Goal: Information Seeking & Learning: Learn about a topic

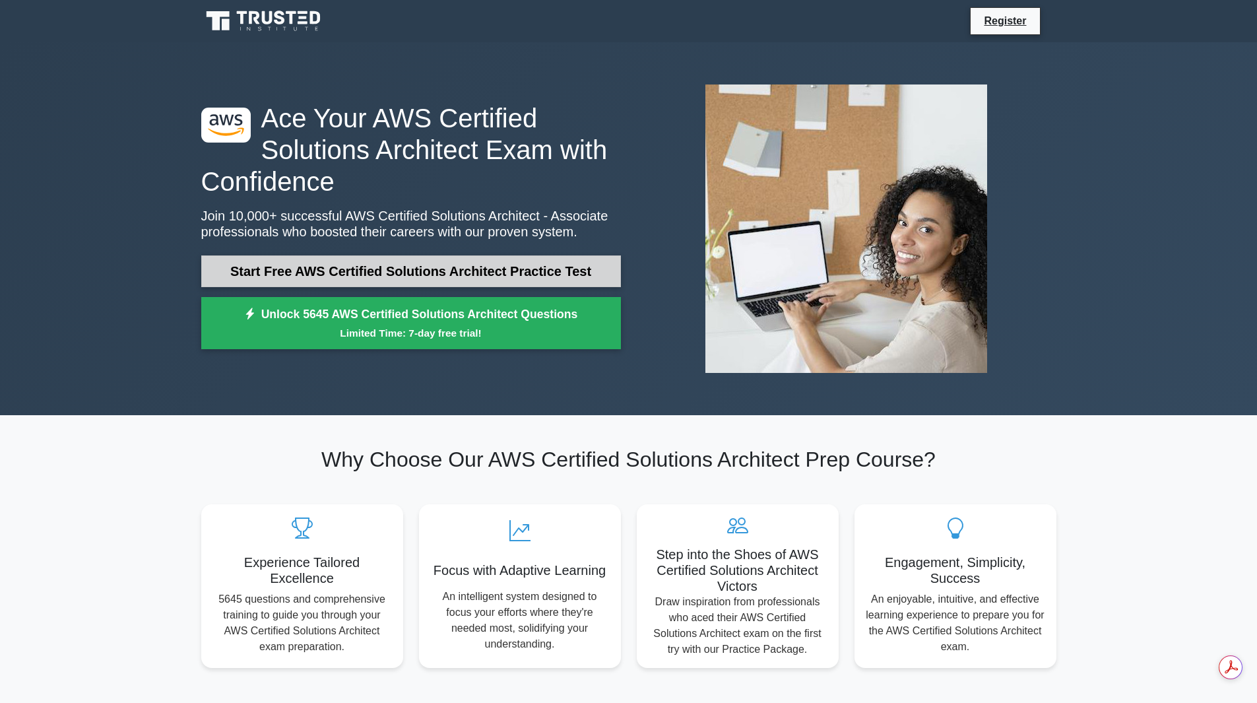
click at [472, 278] on link "Start Free AWS Certified Solutions Architect Practice Test" at bounding box center [411, 271] width 420 height 32
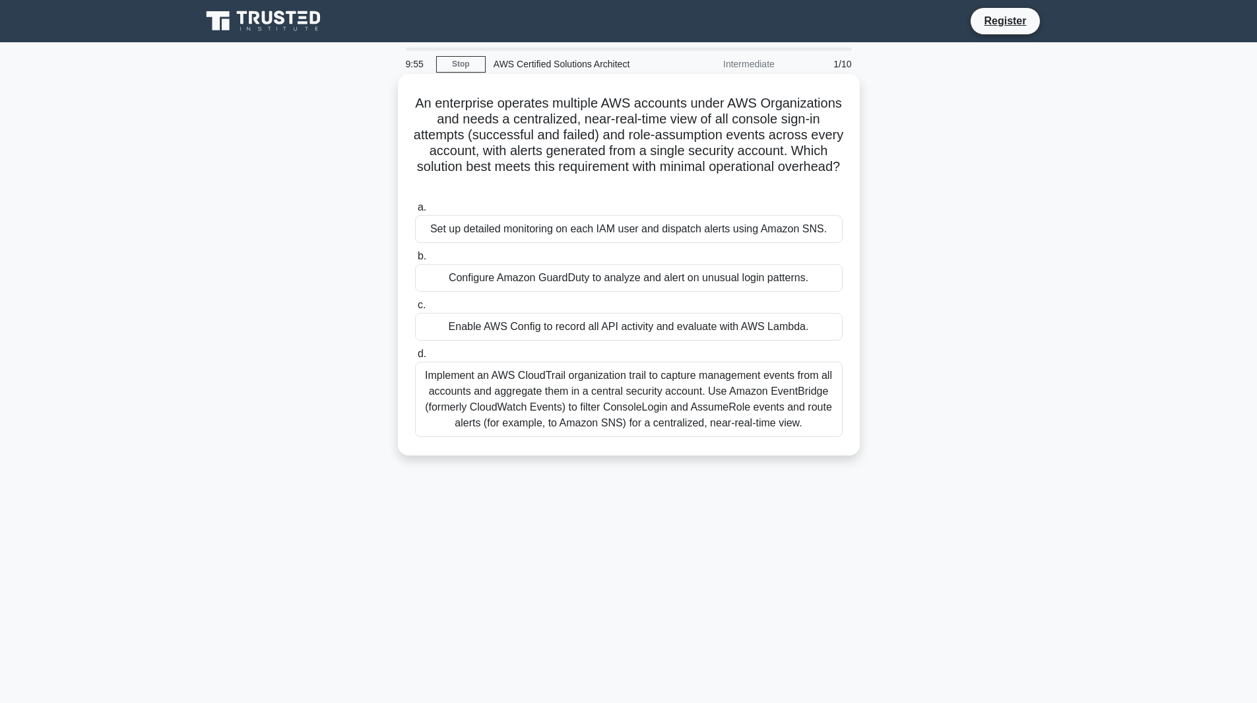
click at [515, 273] on div "Configure Amazon GuardDuty to analyze and alert on unusual login patterns." at bounding box center [629, 278] width 428 height 28
click at [415, 261] on input "b. Configure Amazon GuardDuty to analyze and alert on unusual login patterns." at bounding box center [415, 256] width 0 height 9
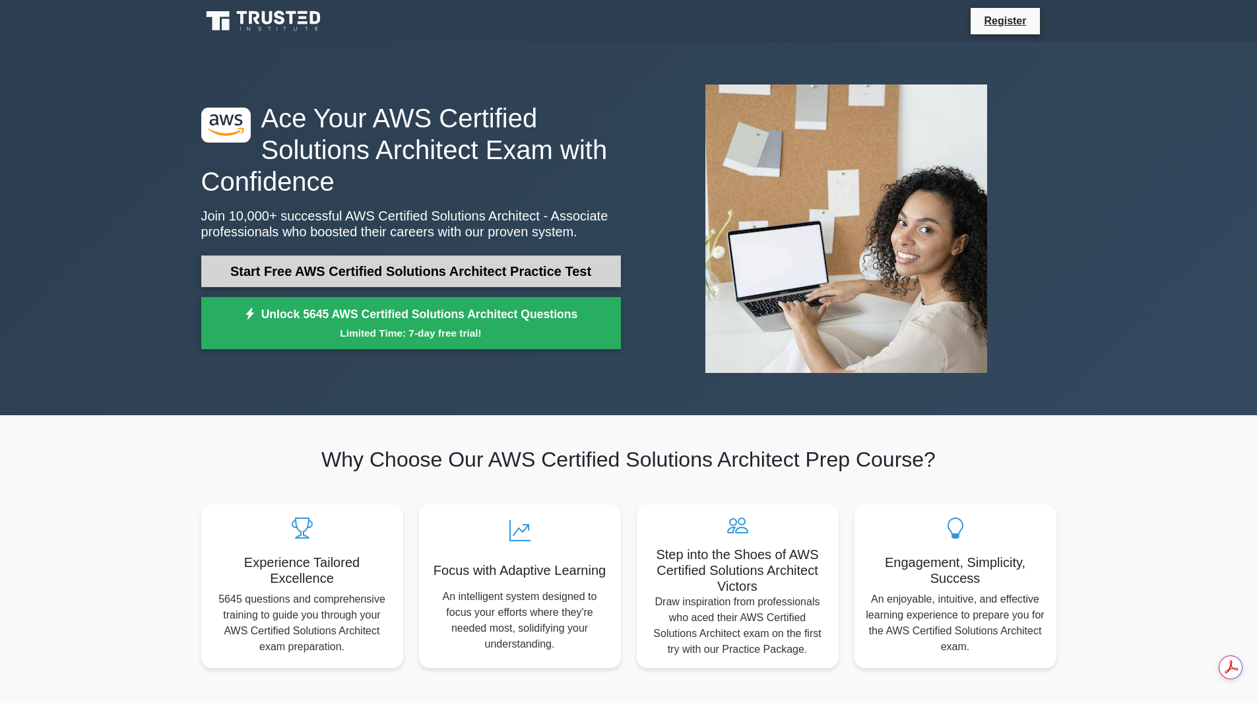
click at [410, 281] on link "Start Free AWS Certified Solutions Architect Practice Test" at bounding box center [411, 271] width 420 height 32
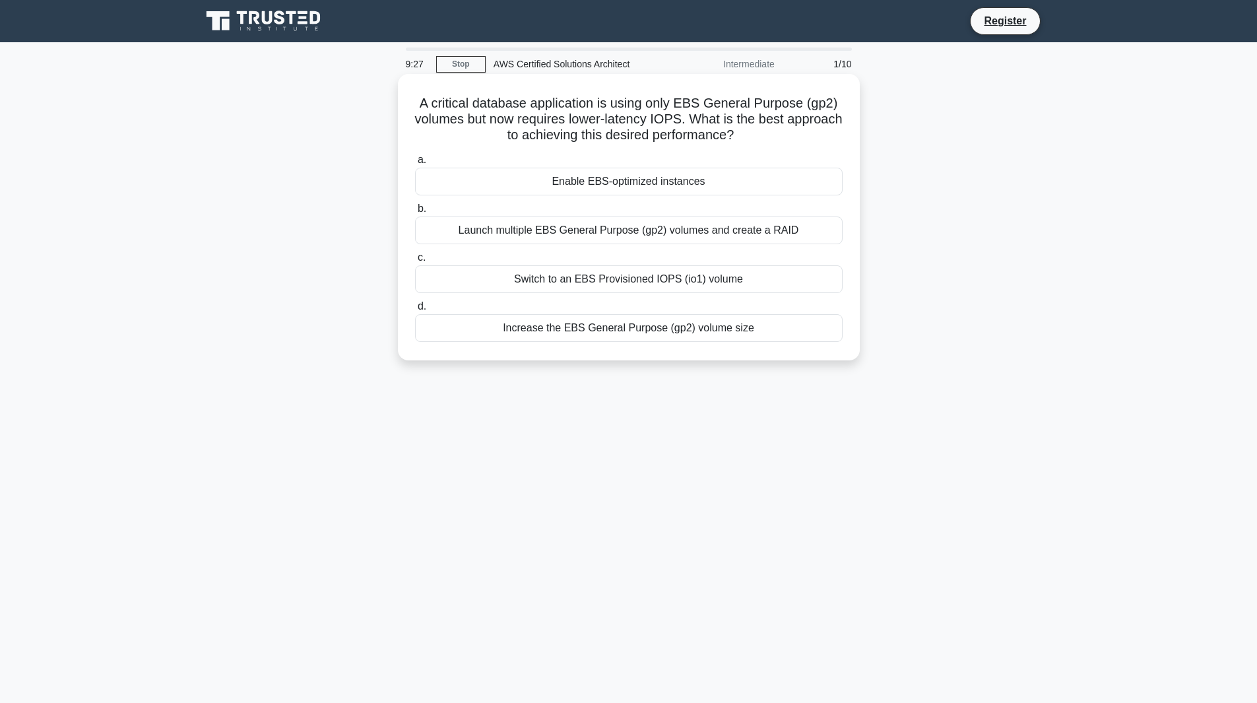
click at [718, 280] on div "Switch to an EBS Provisioned IOPS (io1) volume" at bounding box center [629, 279] width 428 height 28
click at [415, 262] on input "c. Switch to an EBS Provisioned IOPS (io1) volume" at bounding box center [415, 257] width 0 height 9
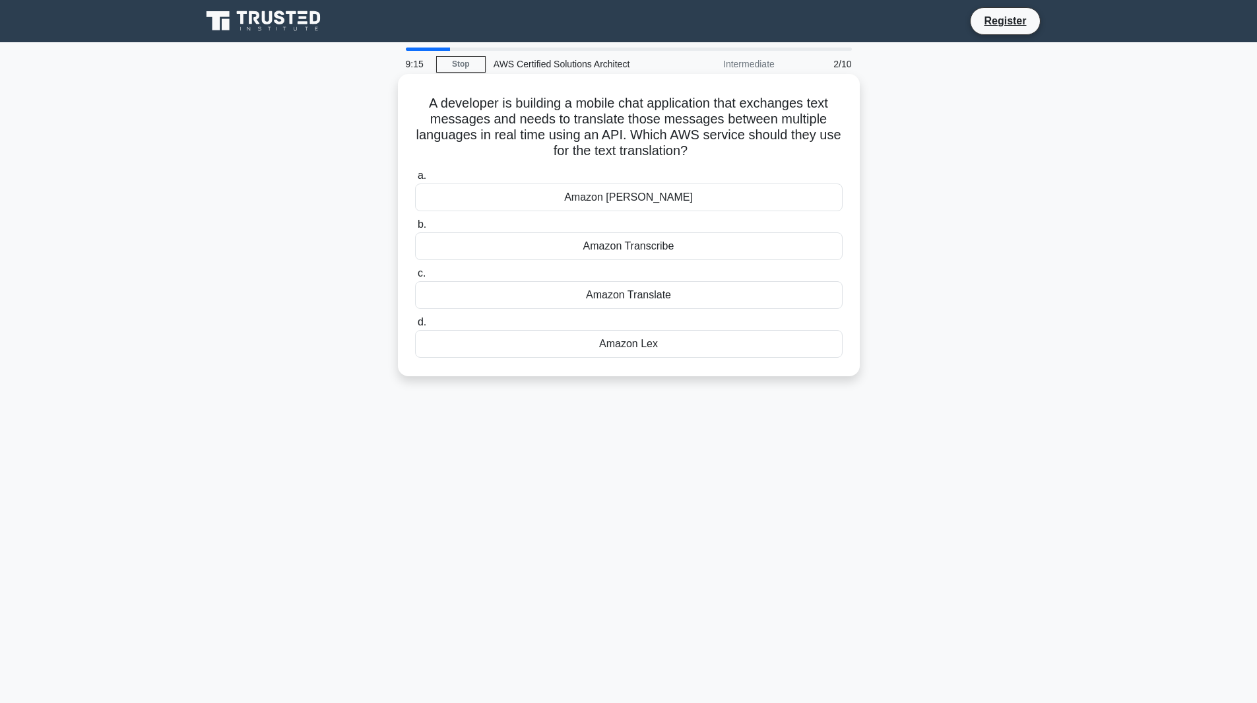
click at [691, 301] on div "Amazon Translate" at bounding box center [629, 295] width 428 height 28
click at [415, 278] on input "c. Amazon Translate" at bounding box center [415, 273] width 0 height 9
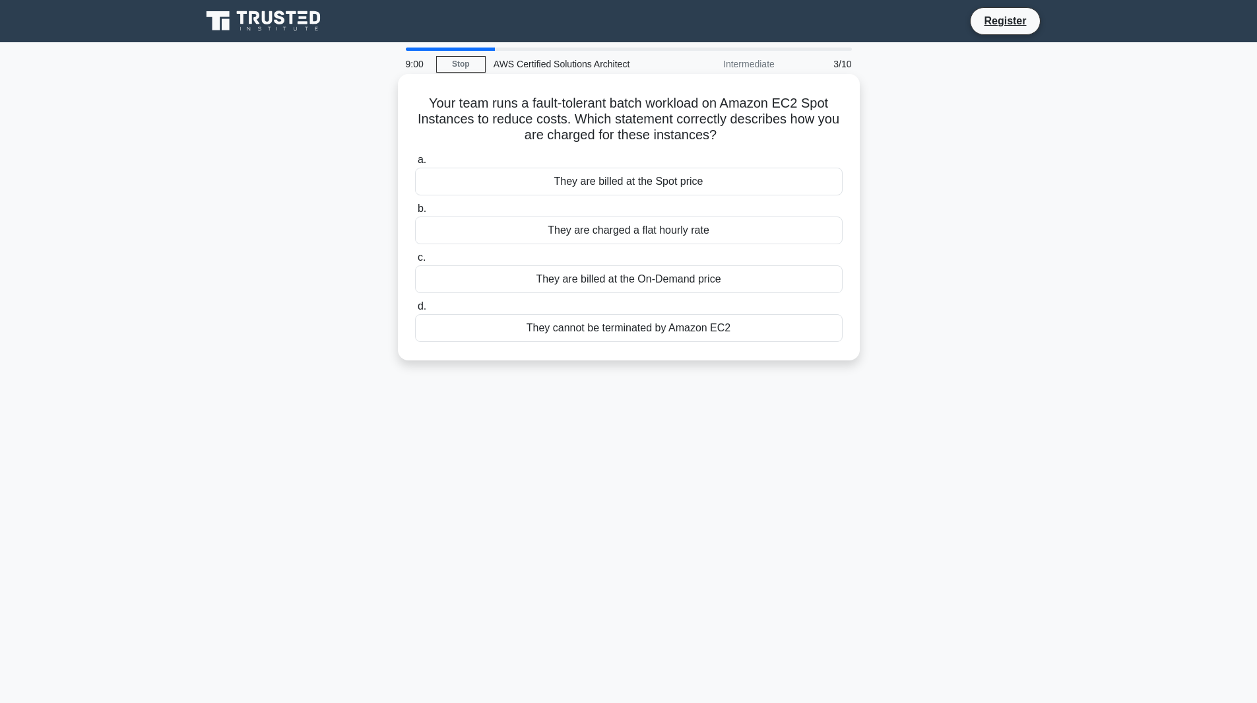
click at [652, 181] on div "They are billed at the Spot price" at bounding box center [629, 182] width 428 height 28
click at [415, 164] on input "a. They are billed at the Spot price" at bounding box center [415, 160] width 0 height 9
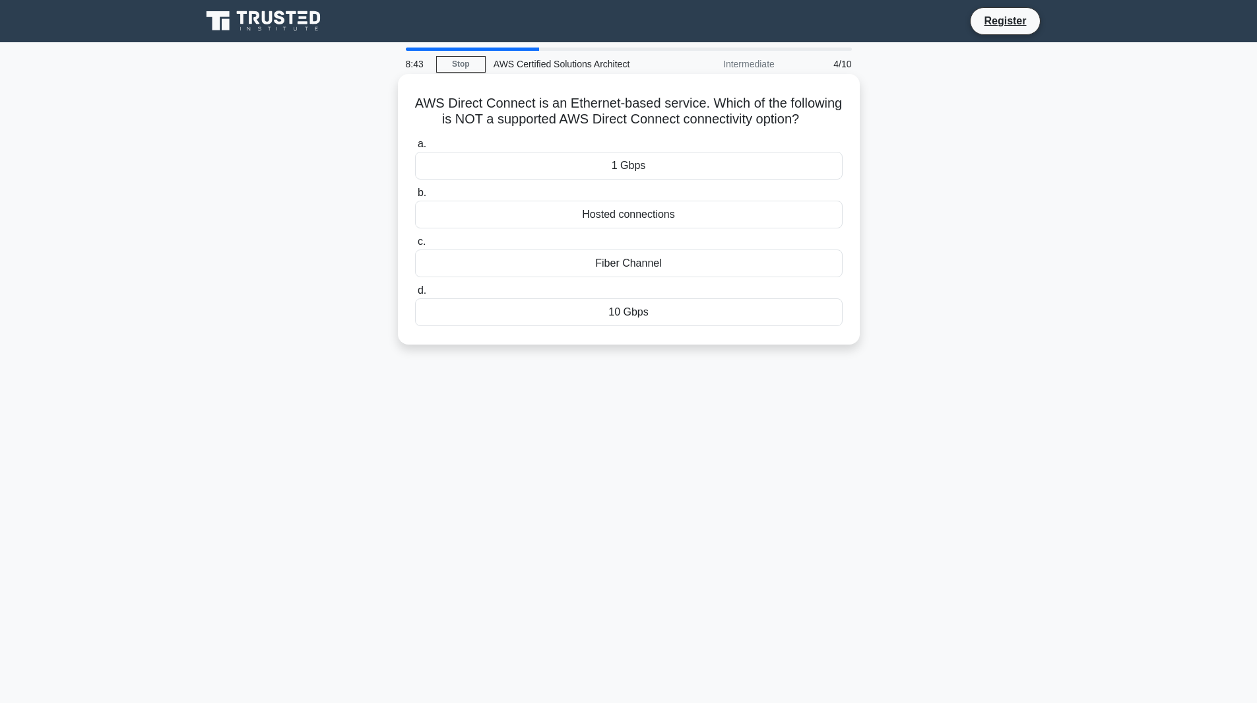
click at [642, 228] on div "Hosted connections" at bounding box center [629, 215] width 428 height 28
click at [415, 197] on input "b. Hosted connections" at bounding box center [415, 193] width 0 height 9
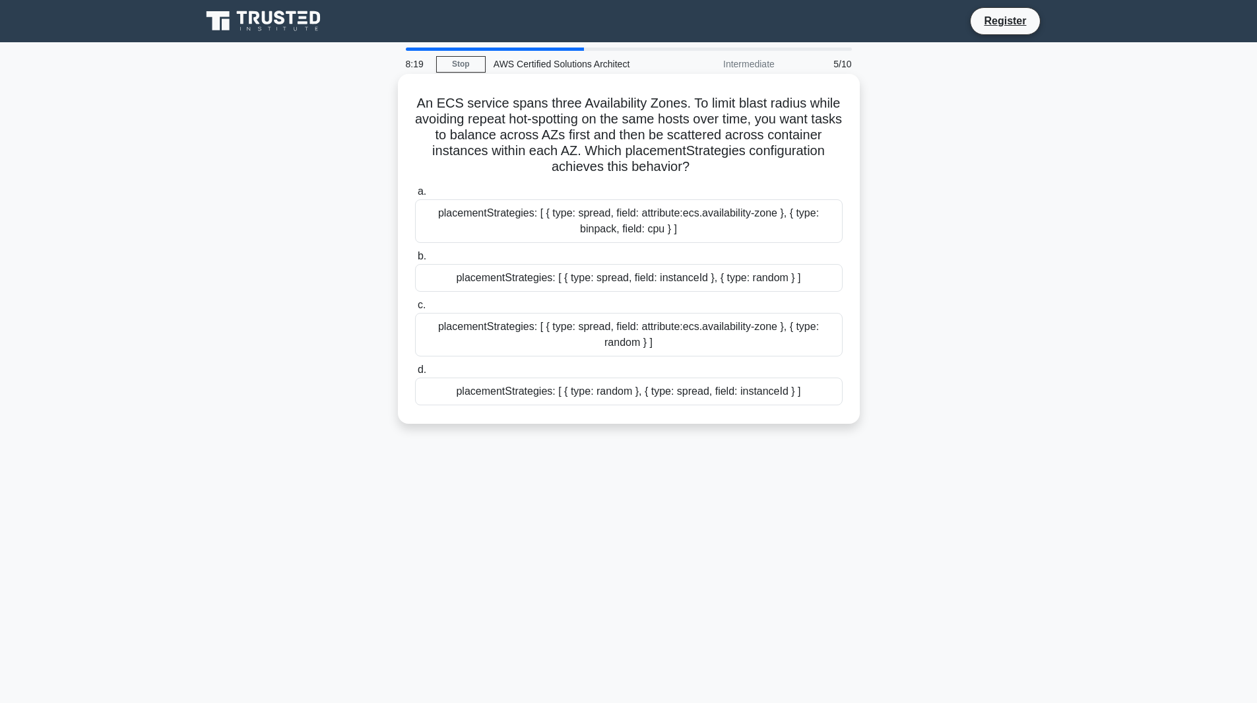
click at [680, 228] on div "placementStrategies: [ { type: spread, field: attribute:ecs.availability-zone }…" at bounding box center [629, 221] width 428 height 44
click at [415, 196] on input "a. placementStrategies: [ { type: spread, field: attribute:ecs.availability-zon…" at bounding box center [415, 191] width 0 height 9
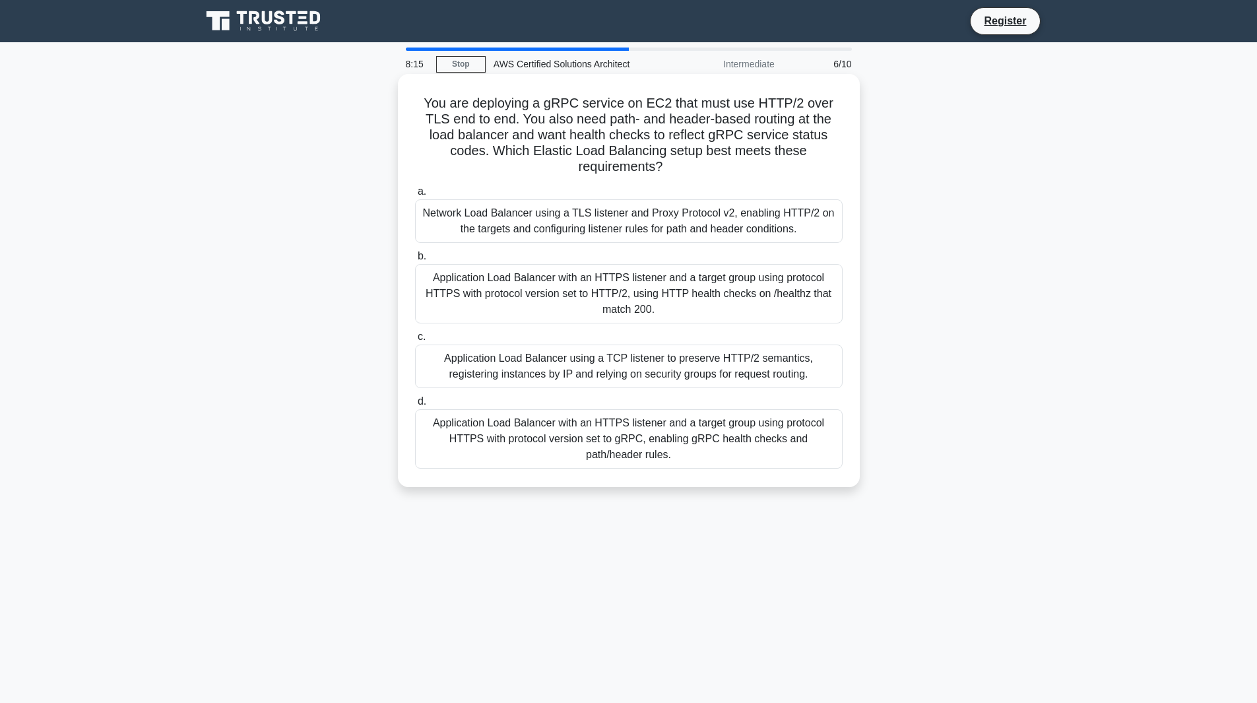
click at [629, 376] on div "Application Load Balancer using a TCP listener to preserve HTTP/2 semantics, re…" at bounding box center [629, 366] width 428 height 44
click at [415, 341] on input "c. Application Load Balancer using a TCP listener to preserve HTTP/2 semantics,…" at bounding box center [415, 337] width 0 height 9
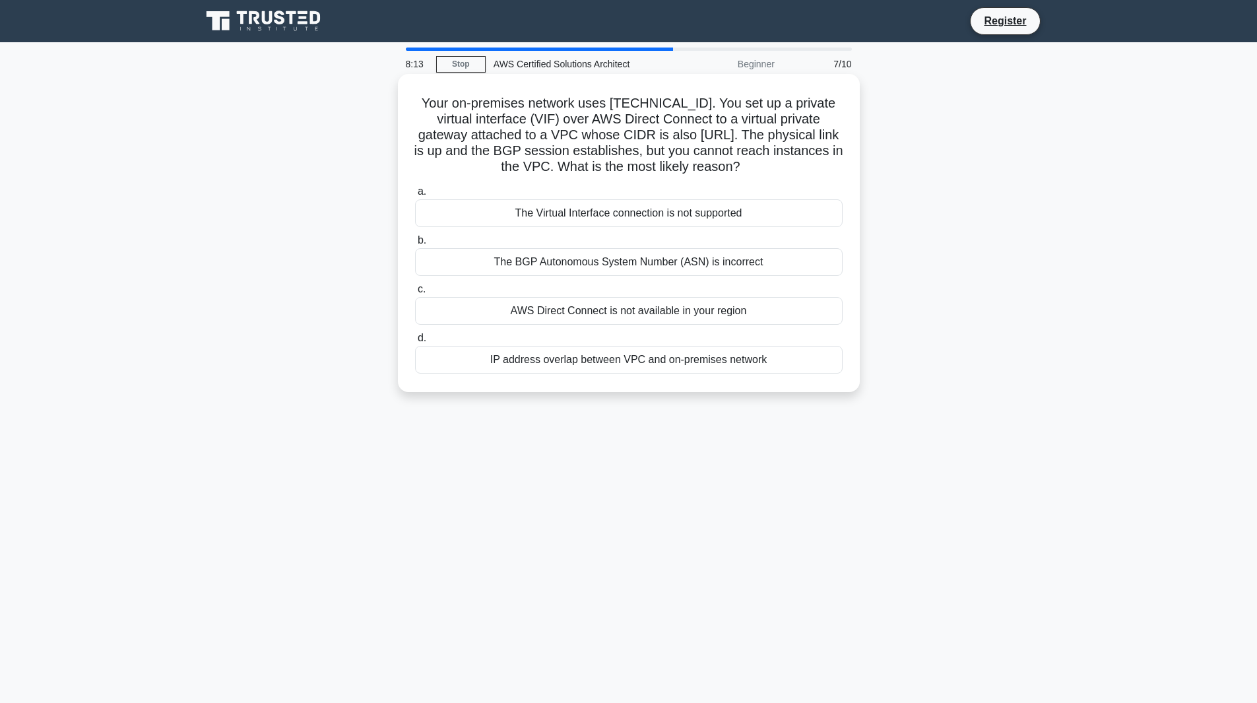
click at [641, 222] on div "The Virtual Interface connection is not supported" at bounding box center [629, 213] width 428 height 28
click at [415, 196] on input "a. The Virtual Interface connection is not supported" at bounding box center [415, 191] width 0 height 9
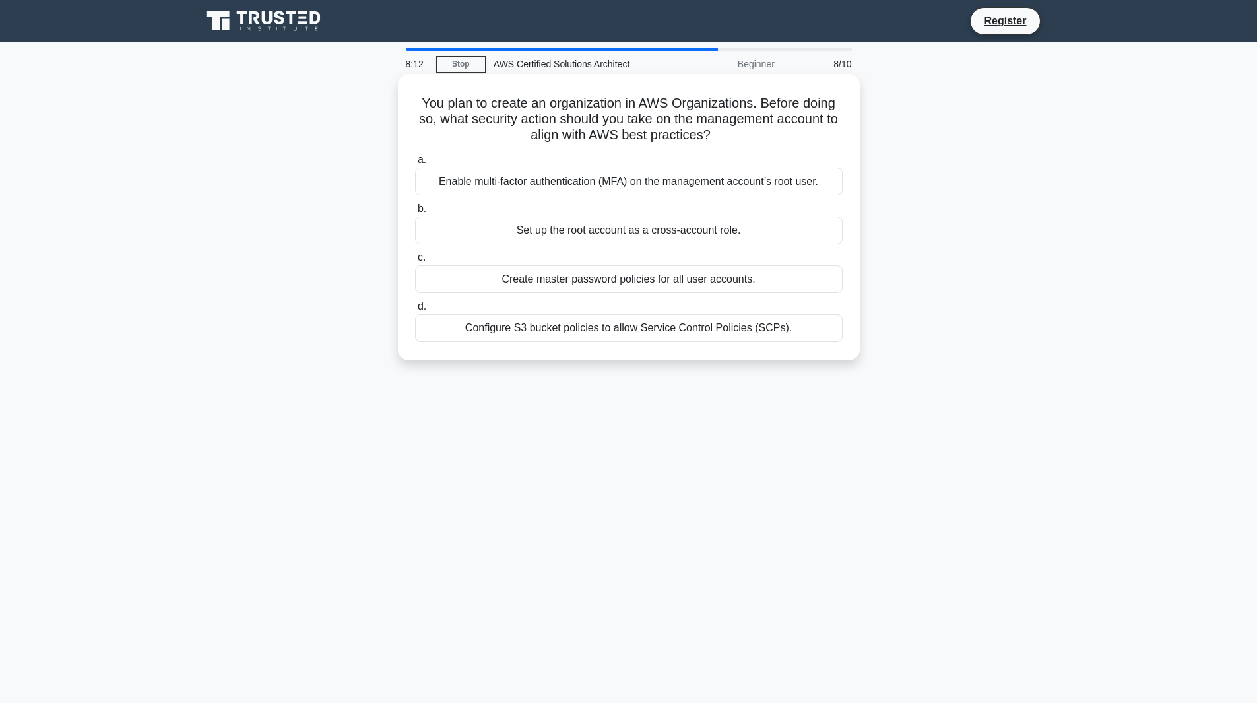
click at [625, 284] on div "Create master password policies for all user accounts." at bounding box center [629, 279] width 428 height 28
click at [415, 262] on input "c. Create master password policies for all user accounts." at bounding box center [415, 257] width 0 height 9
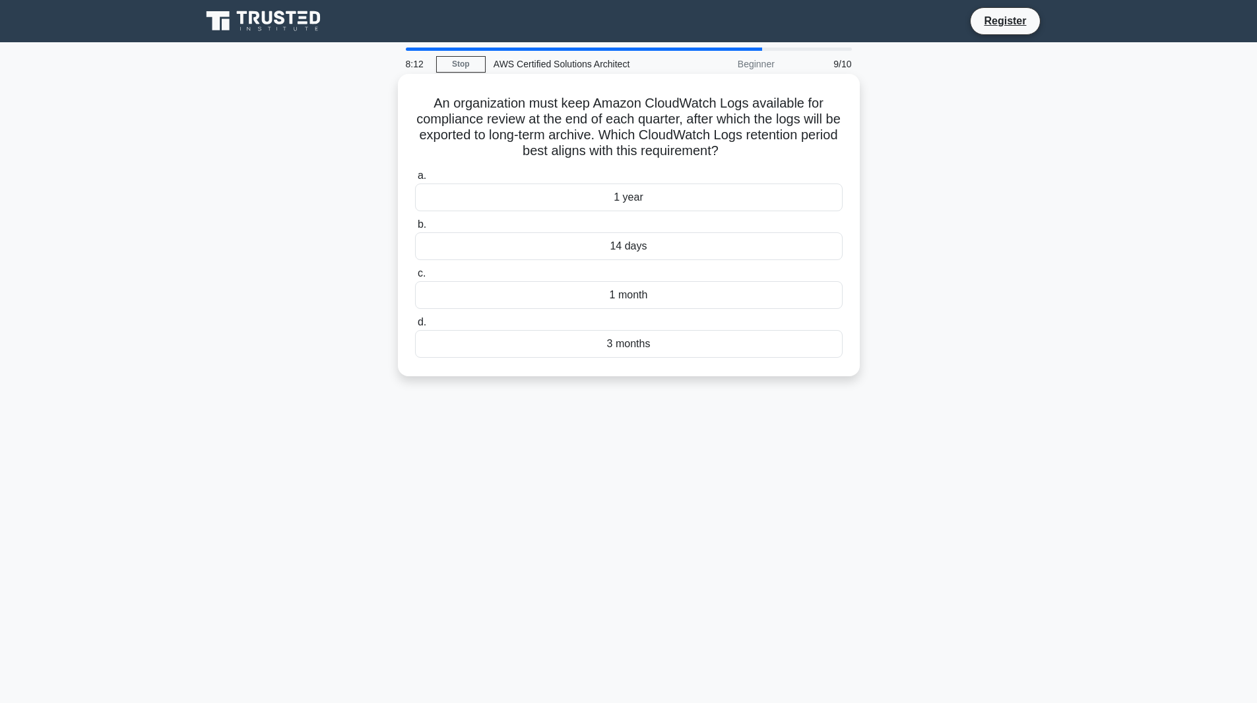
click at [634, 203] on div "1 year" at bounding box center [629, 197] width 428 height 28
click at [415, 180] on input "a. 1 year" at bounding box center [415, 176] width 0 height 9
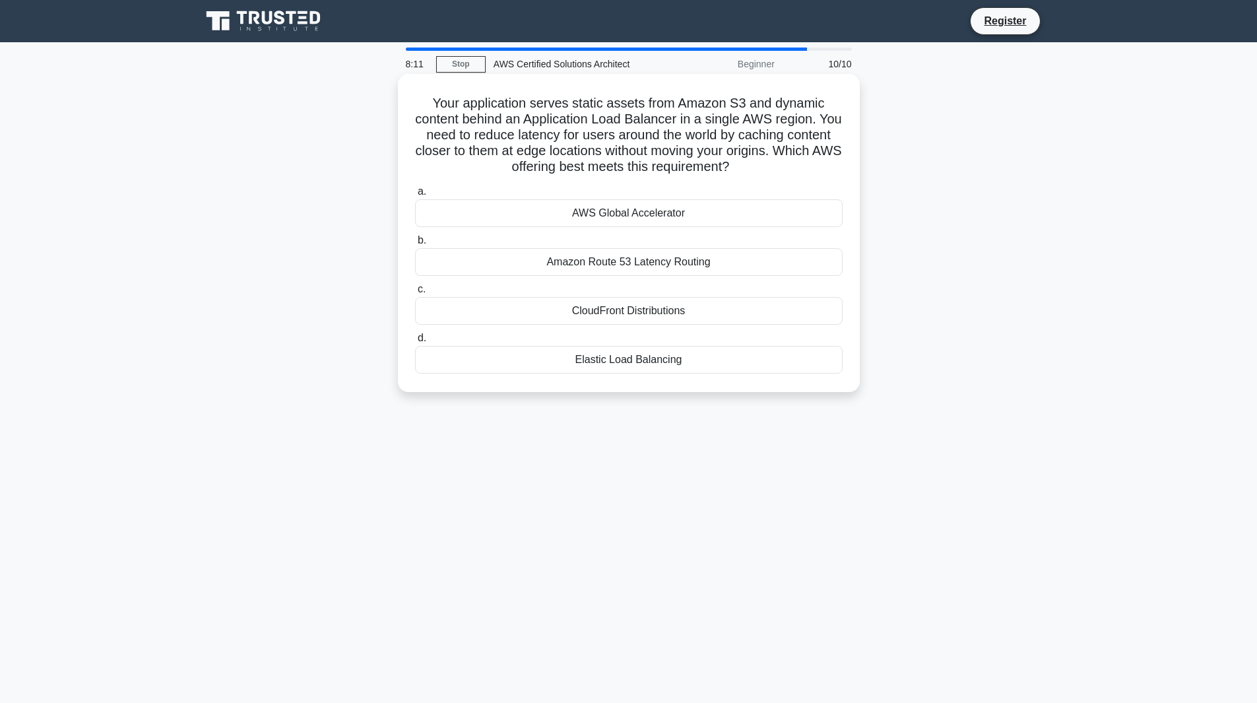
click at [633, 257] on div "Amazon Route 53 Latency Routing" at bounding box center [629, 262] width 428 height 28
click at [415, 245] on input "b. Amazon Route 53 Latency Routing" at bounding box center [415, 240] width 0 height 9
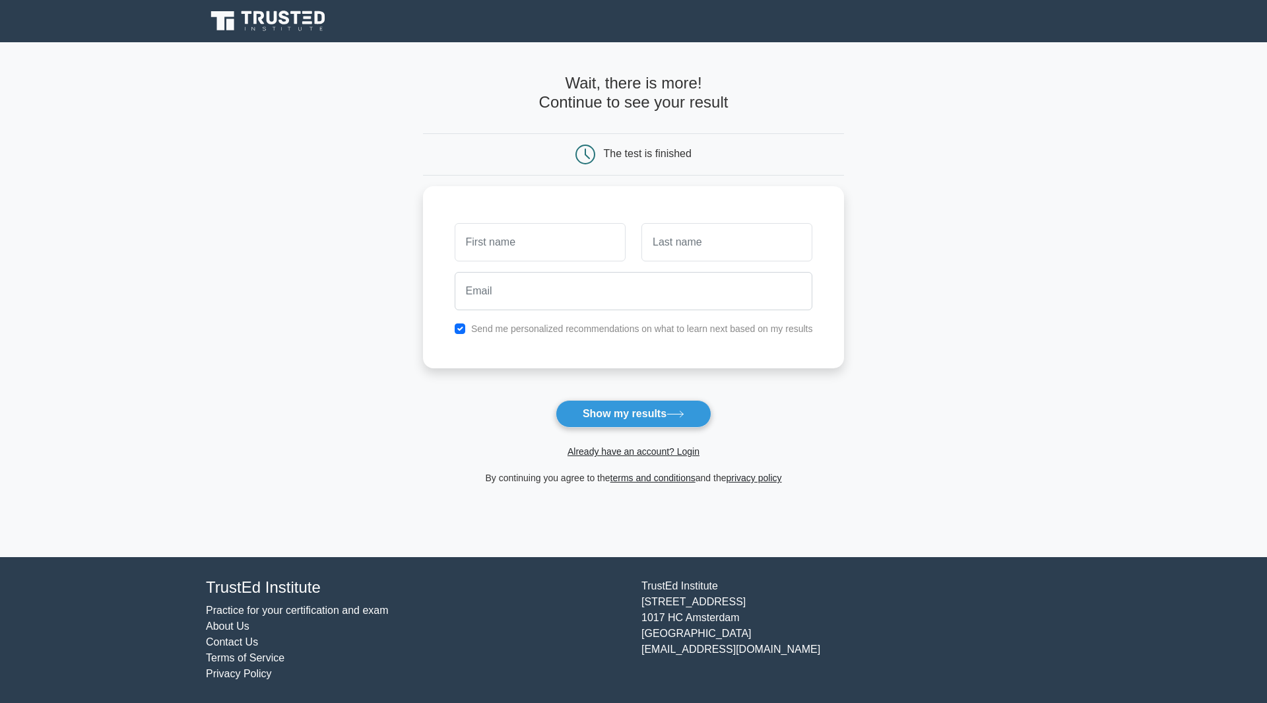
click at [253, 19] on icon at bounding box center [269, 21] width 127 height 25
